Goal: Find specific page/section: Find specific page/section

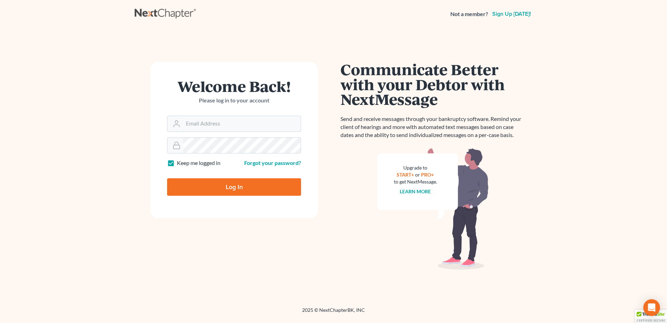
type input "[EMAIL_ADDRESS][DOMAIN_NAME]"
click at [225, 180] on input "Log In" at bounding box center [234, 186] width 134 height 17
type input "Thinking..."
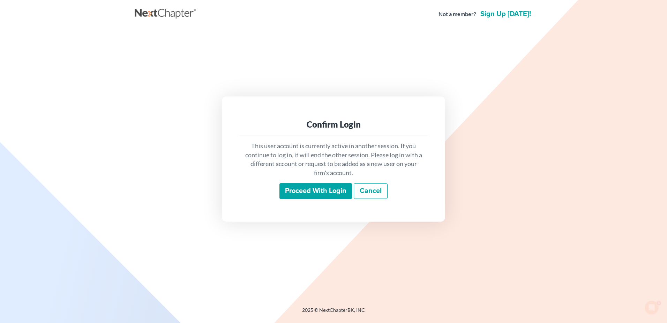
click at [376, 189] on link "Cancel" at bounding box center [371, 191] width 34 height 16
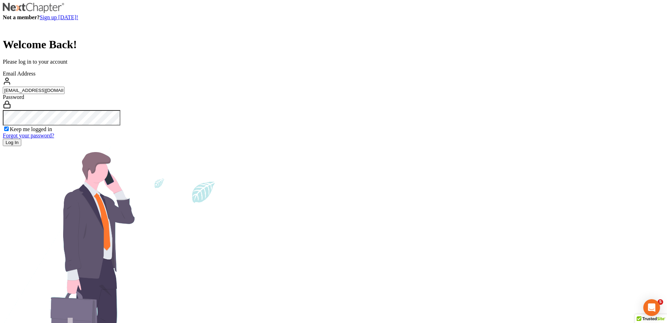
click at [65, 94] on input "[EMAIL_ADDRESS][DOMAIN_NAME]" at bounding box center [34, 90] width 62 height 7
type input "kcase@wellerlegalgroup.com"
click at [21, 146] on input "Log In" at bounding box center [12, 142] width 18 height 7
type input "Thinking..."
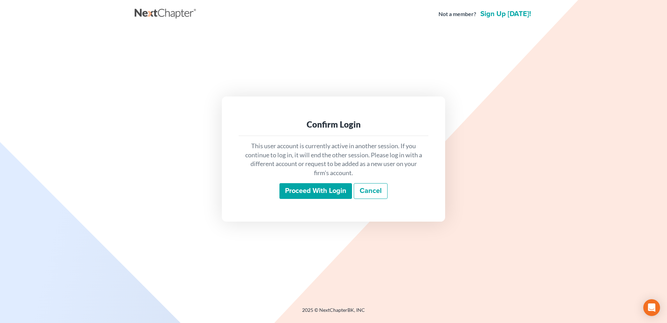
click at [319, 185] on input "Proceed with login" at bounding box center [316, 191] width 73 height 16
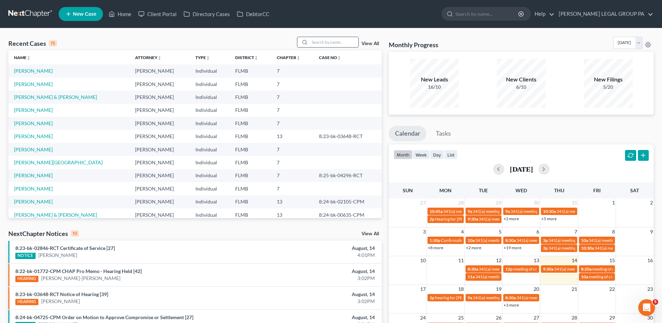
click at [328, 41] on input "search" at bounding box center [334, 42] width 49 height 10
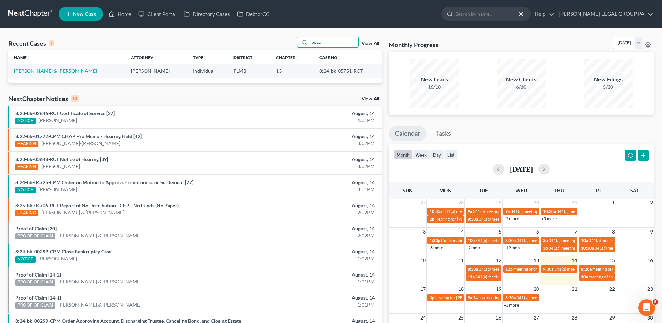
type input "bogg"
click at [37, 69] on link "[PERSON_NAME] & [PERSON_NAME]" at bounding box center [55, 71] width 83 height 6
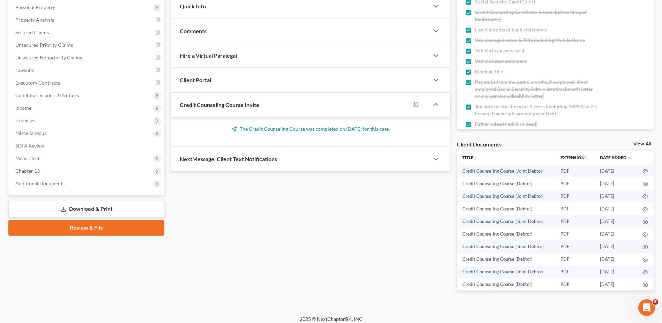
scroll to position [127, 0]
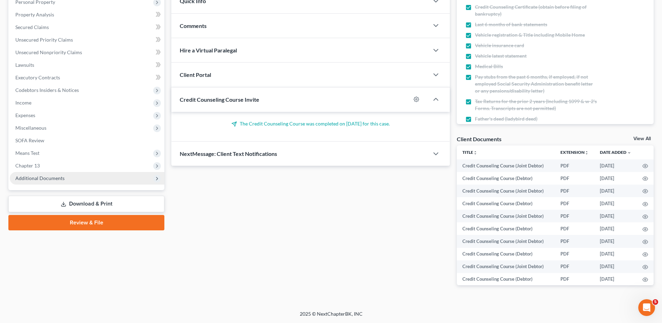
click at [74, 176] on span "Additional Documents" at bounding box center [87, 178] width 155 height 13
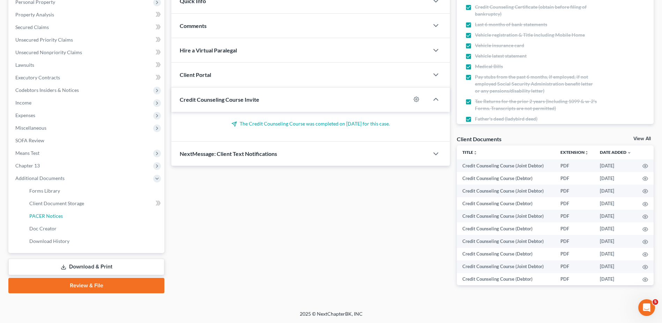
drag, startPoint x: 73, startPoint y: 214, endPoint x: 160, endPoint y: 261, distance: 98.4
click at [73, 214] on link "PACER Notices" at bounding box center [94, 215] width 141 height 13
